Goal: Go to known website: Access a specific website the user already knows

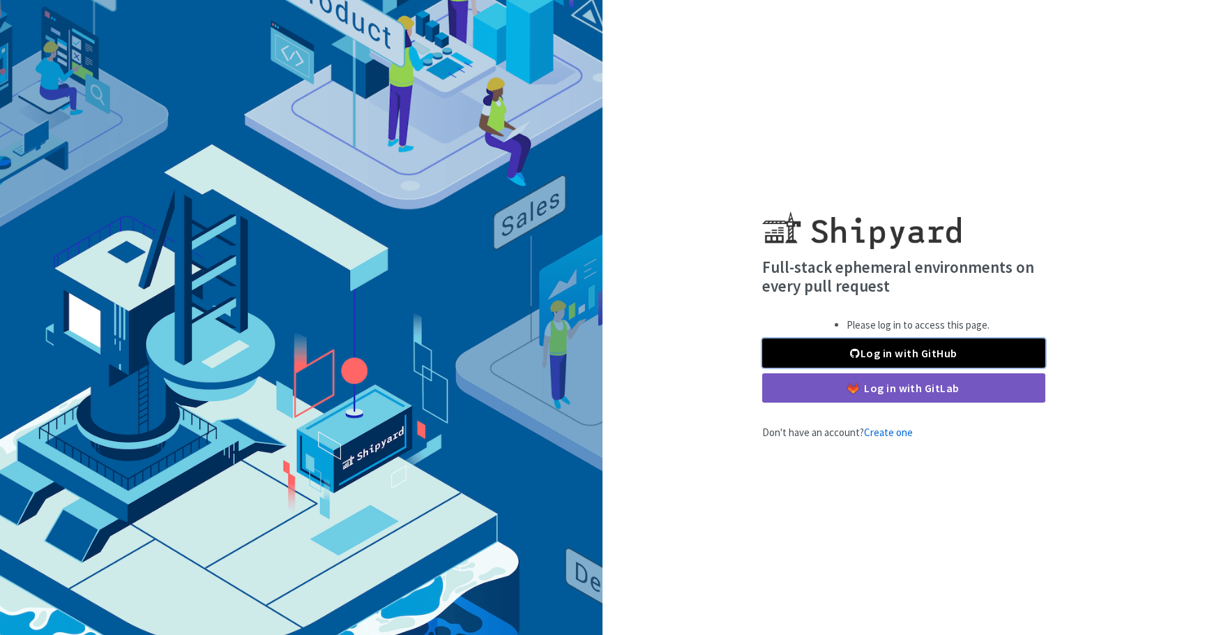
click at [878, 348] on link "Log in with GitHub" at bounding box center [903, 352] width 283 height 29
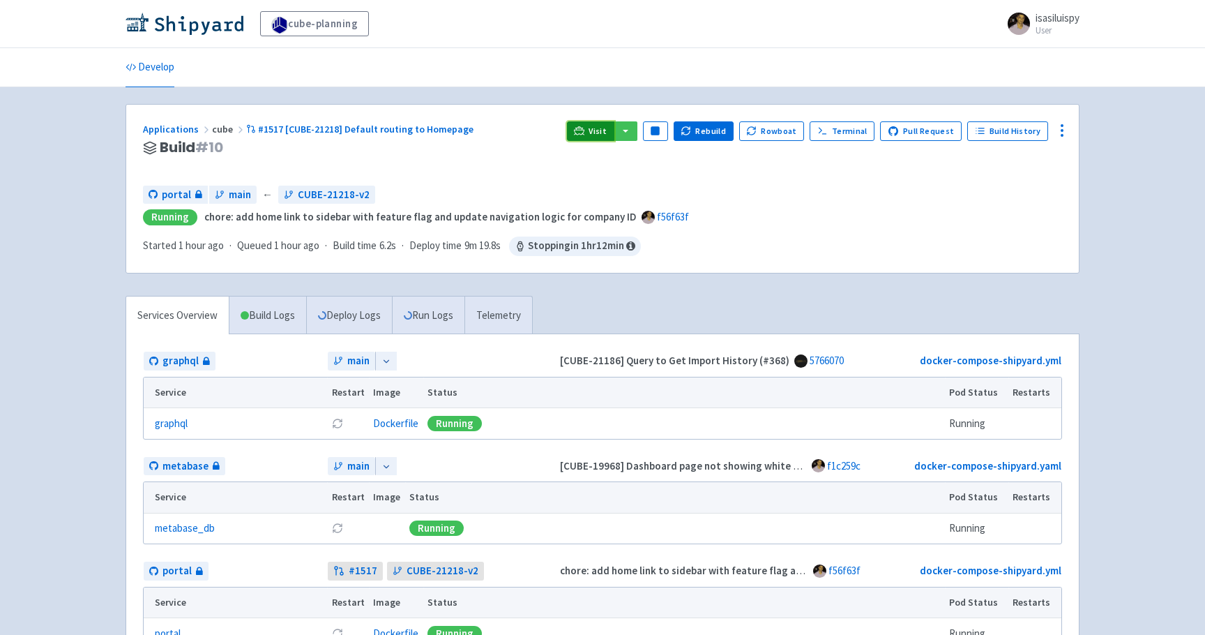
click at [602, 135] on span "Visit" at bounding box center [598, 131] width 18 height 11
click at [688, 186] on div "portal main ← CUBE-21218-v2" at bounding box center [602, 194] width 919 height 19
click at [600, 130] on span "Visit" at bounding box center [598, 131] width 18 height 11
